Goal: Use online tool/utility: Use online tool/utility

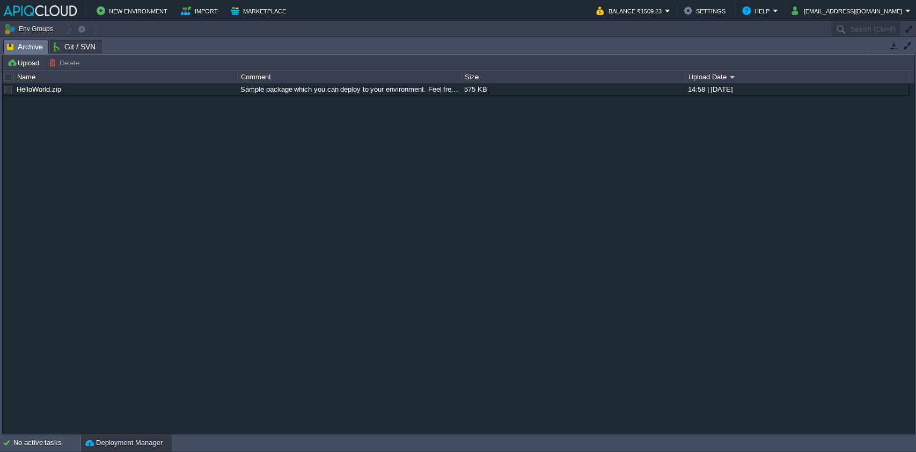
click at [163, 202] on div "HelloWorld.zip Sample package which you can deploy to your environment. Feel fr…" at bounding box center [459, 258] width 912 height 351
click at [109, 305] on div "HelloWorld.zip Sample package which you can deploy to your environment. Feel fr…" at bounding box center [459, 258] width 912 height 351
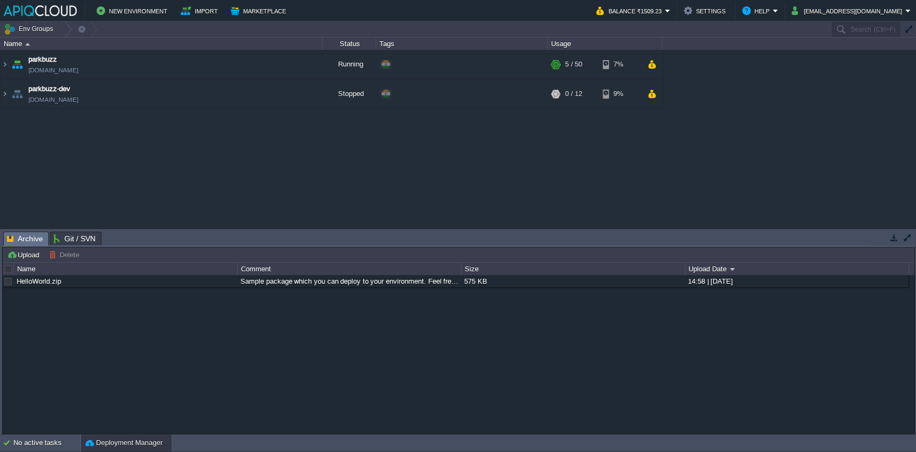
click at [349, 178] on div "parkbuzz [DOMAIN_NAME] Running + Add to Env Group RAM 7% CPU 2% 5 / 50 7% parkb…" at bounding box center [458, 139] width 916 height 178
click at [255, 175] on div "parkbuzz [DOMAIN_NAME] Running + Add to Env Group RAM 7% CPU 2% 5 / 50 7% parkb…" at bounding box center [458, 139] width 916 height 178
click at [1, 69] on img at bounding box center [5, 64] width 9 height 29
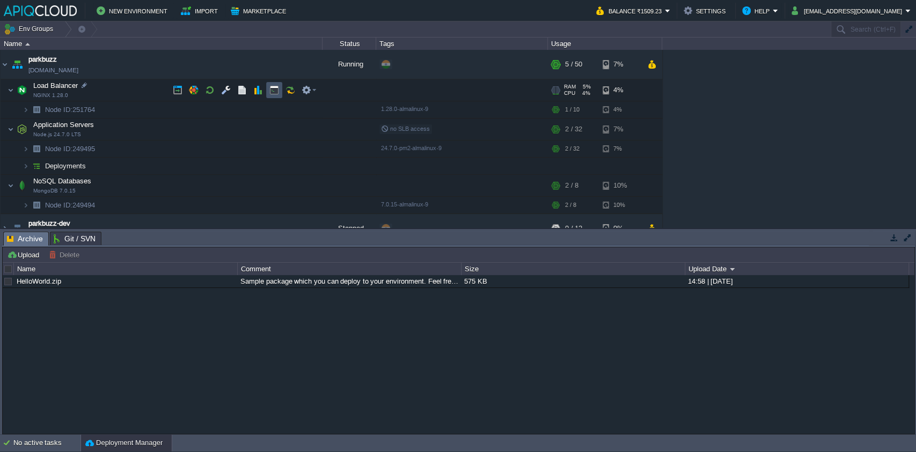
click at [271, 92] on button "button" at bounding box center [274, 90] width 10 height 10
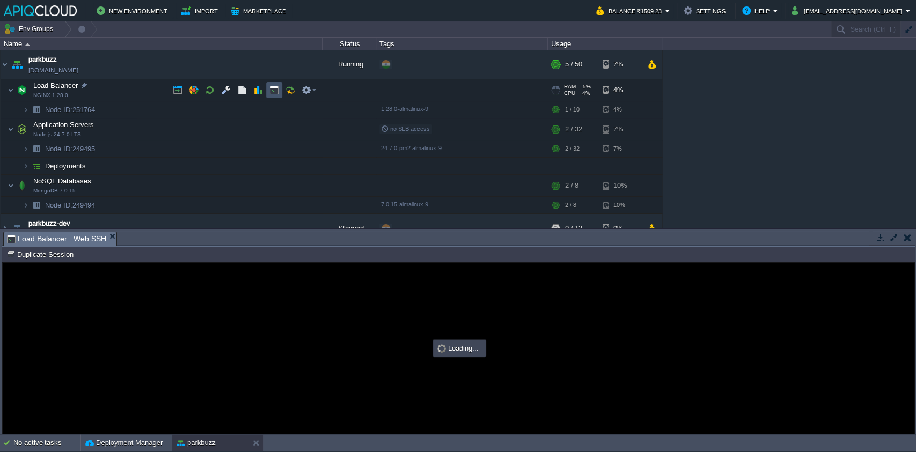
click at [275, 87] on button "button" at bounding box center [274, 90] width 10 height 10
type input "#000000"
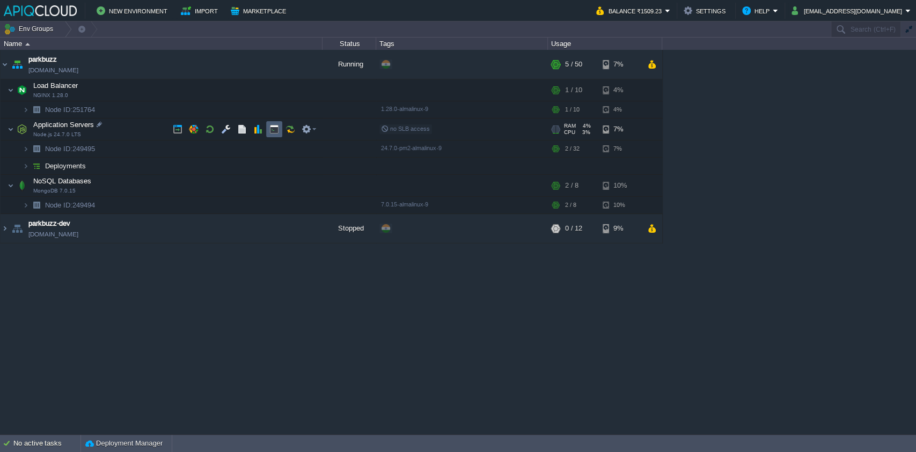
click at [266, 135] on td at bounding box center [274, 129] width 16 height 16
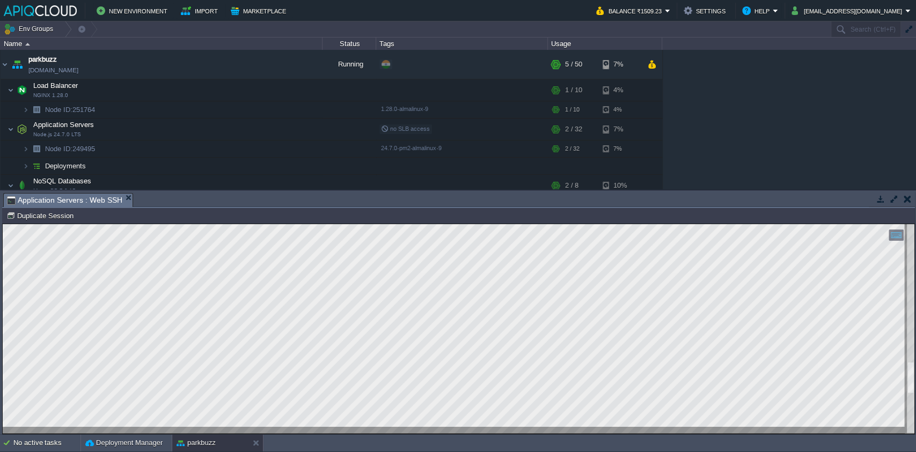
click at [907, 370] on div at bounding box center [911, 328] width 8 height 209
click at [471, 224] on html "Copy: Ctrl + Shift + C Paste: Ctrl + V Settings: Ctrl + Shift + Alt 0" at bounding box center [459, 224] width 912 height 0
click at [904, 194] on button "button" at bounding box center [908, 199] width 8 height 10
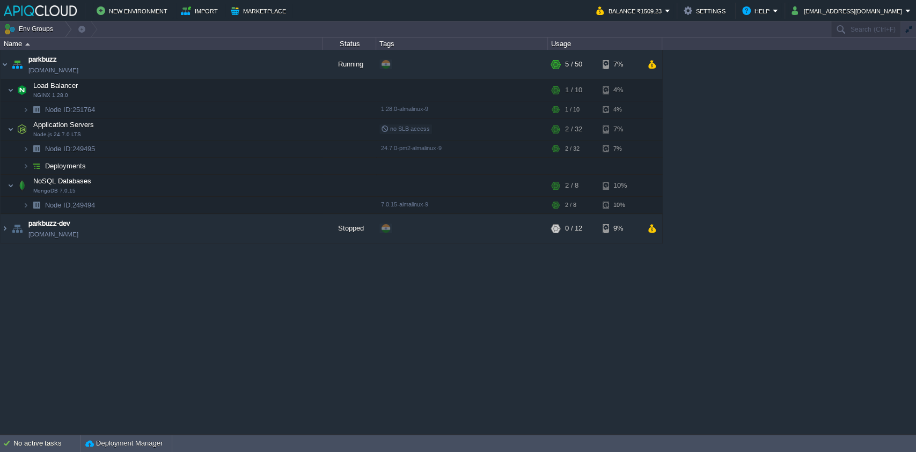
click at [455, 322] on div "parkbuzz [DOMAIN_NAME] Running + Add to Env Group RAM 7% CPU 2% 5 / 50 7% Load …" at bounding box center [458, 242] width 916 height 384
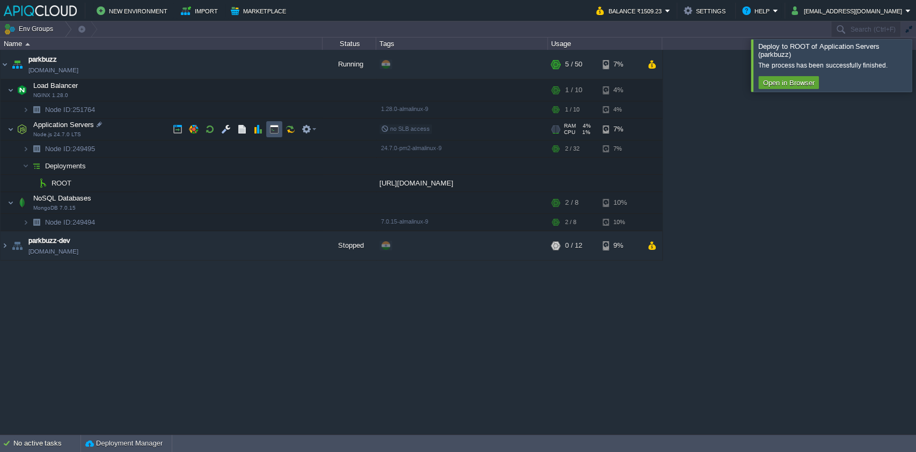
click at [274, 127] on button "button" at bounding box center [274, 129] width 10 height 10
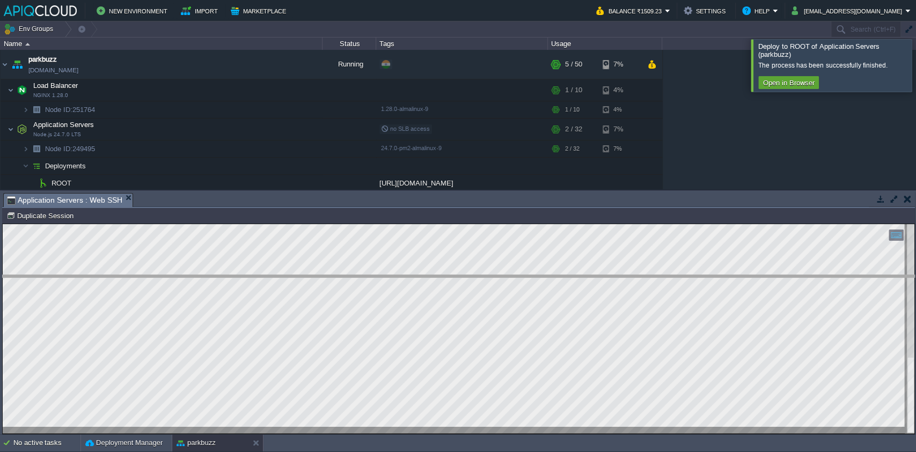
drag, startPoint x: 354, startPoint y: 203, endPoint x: 365, endPoint y: 290, distance: 87.6
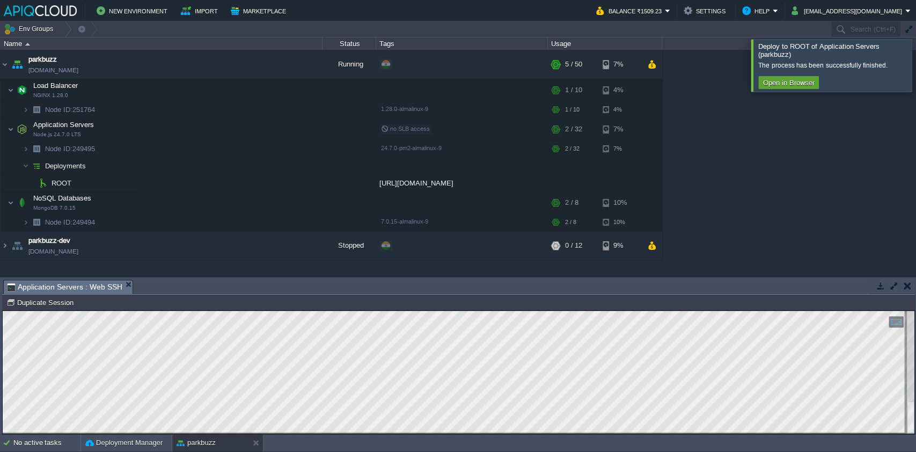
click at [30, 311] on html "Copy: Ctrl + Shift + C Paste: Ctrl + V Settings: Ctrl + Shift + Alt 0" at bounding box center [459, 311] width 912 height 0
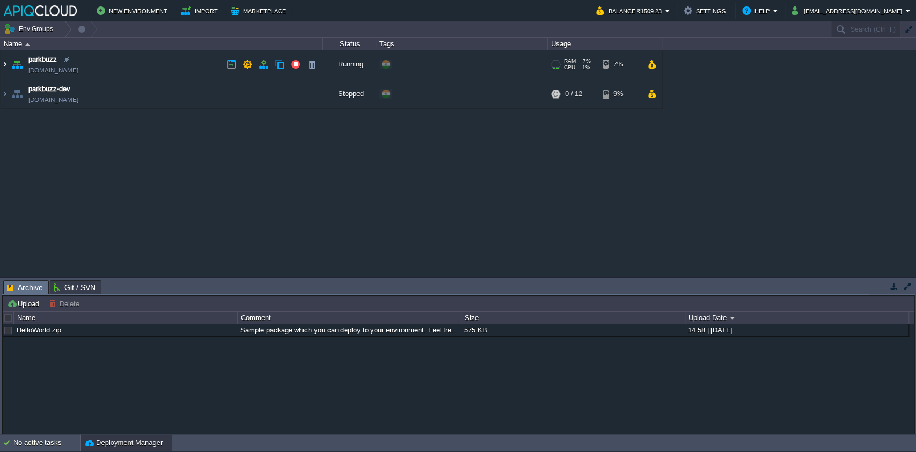
click at [4, 68] on img at bounding box center [5, 64] width 9 height 29
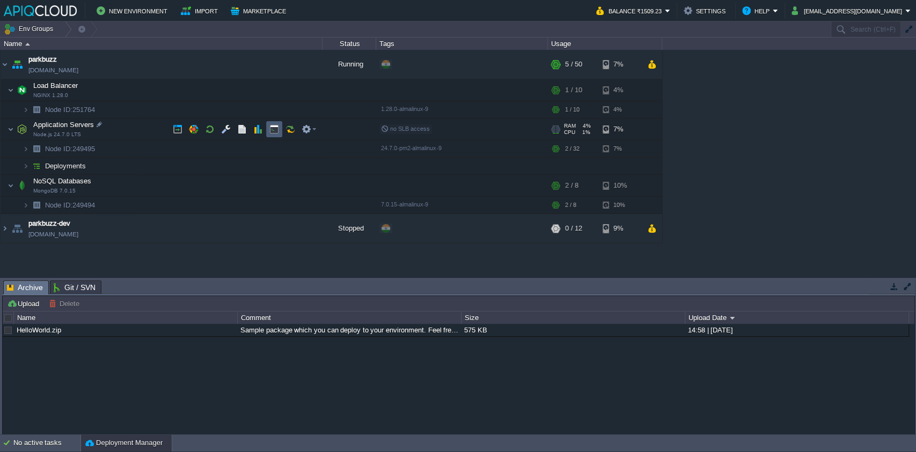
click at [267, 130] on td at bounding box center [274, 129] width 16 height 16
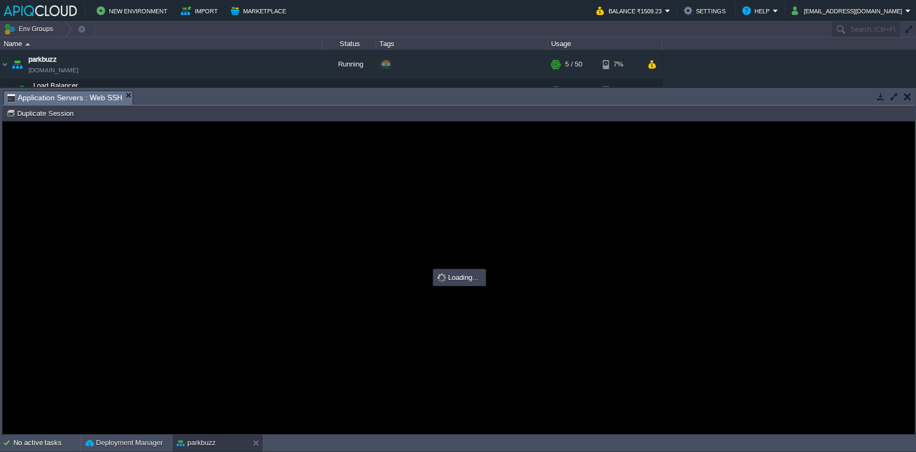
type input "#000000"
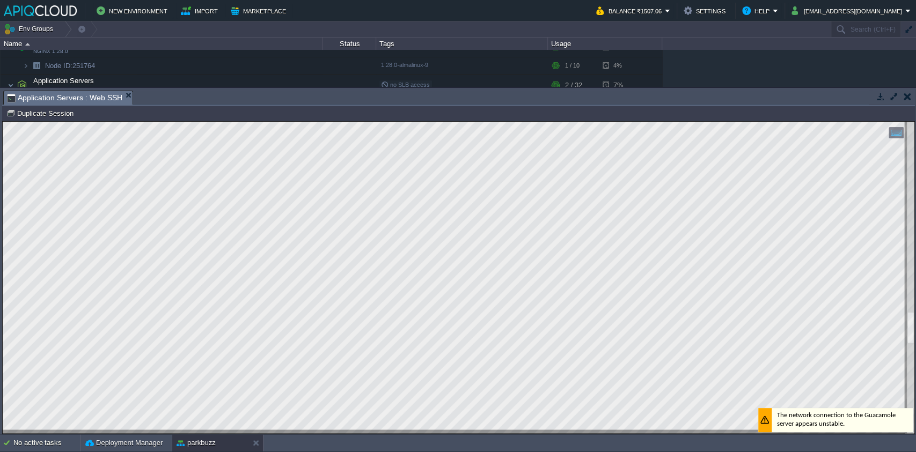
scroll to position [54, 0]
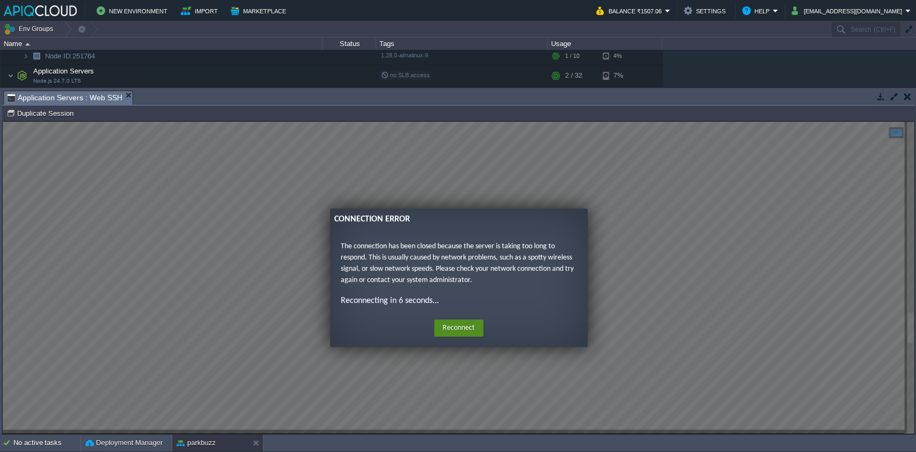
click at [475, 335] on button "Reconnect" at bounding box center [458, 328] width 49 height 17
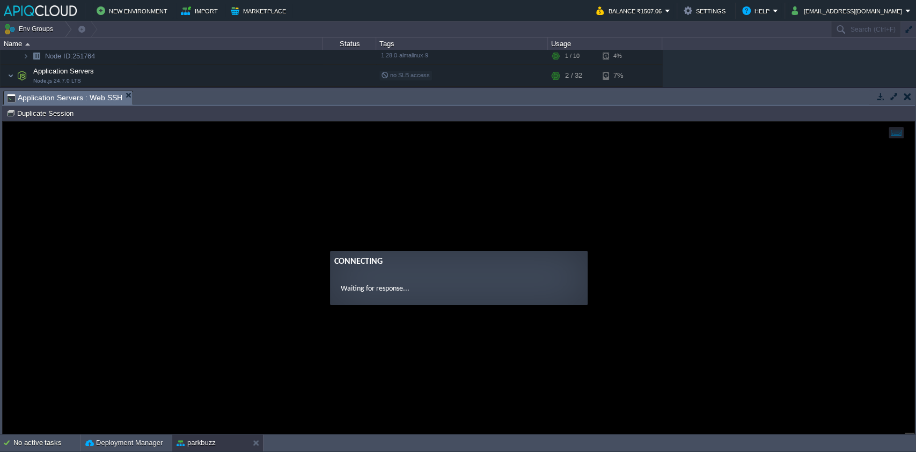
click at [578, 308] on guac-modal "Connecting Waiting for response..." at bounding box center [459, 278] width 912 height 312
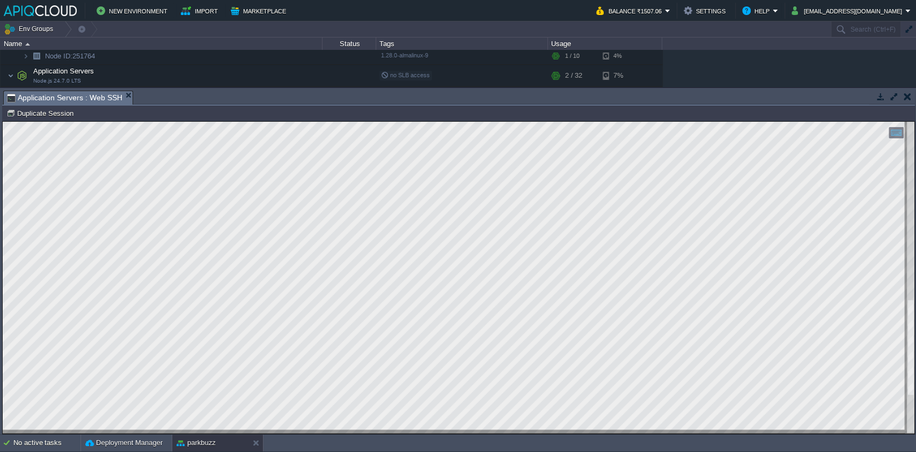
click at [3, 122] on html "Copy: Ctrl + Shift + C Paste: Ctrl + V Settings: Ctrl + Shift + Alt 0" at bounding box center [459, 122] width 912 height 0
